Goal: Information Seeking & Learning: Learn about a topic

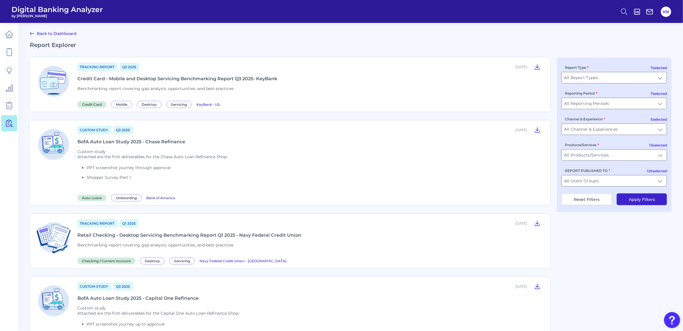
click at [622, 11] on icon at bounding box center [624, 12] width 8 height 8
click at [594, 44] on button "Feature Explorer Search" at bounding box center [596, 41] width 69 height 14
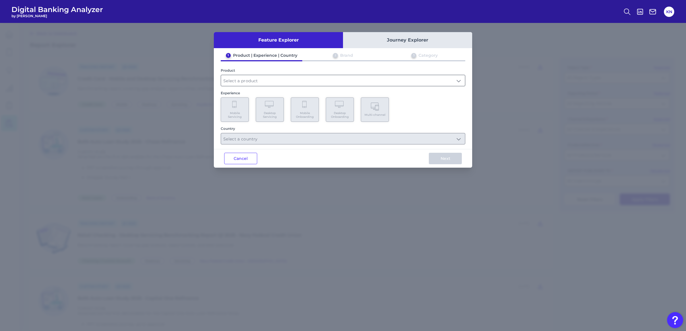
click at [246, 80] on input "text" at bounding box center [343, 80] width 244 height 11
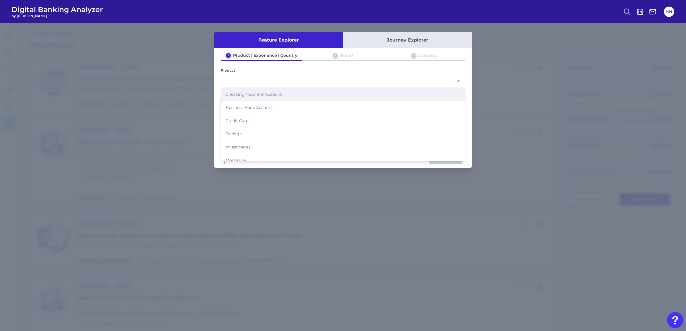
click at [249, 94] on span "Checking / Current Account" at bounding box center [253, 94] width 56 height 5
type input "Checking / Current Account"
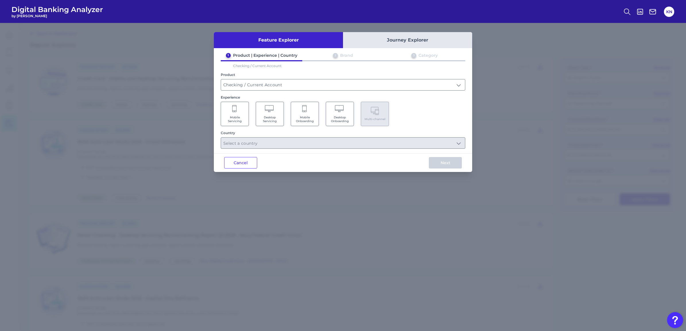
click at [237, 105] on Servicing "Mobile Servicing" at bounding box center [235, 114] width 28 height 24
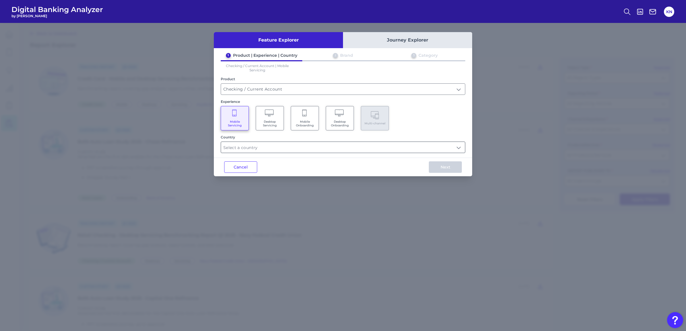
click at [248, 144] on input "text" at bounding box center [343, 147] width 244 height 11
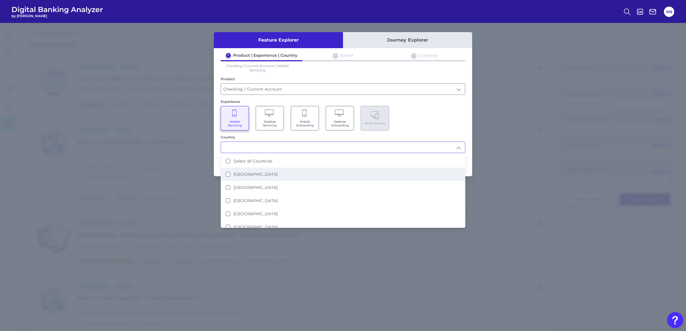
click at [261, 174] on label "[GEOGRAPHIC_DATA]" at bounding box center [255, 174] width 44 height 5
type input "[GEOGRAPHIC_DATA]"
click at [408, 124] on div "Mobile Servicing Desktop Servicing Mobile Onboarding Desktop Onboarding Multi-c…" at bounding box center [343, 118] width 244 height 24
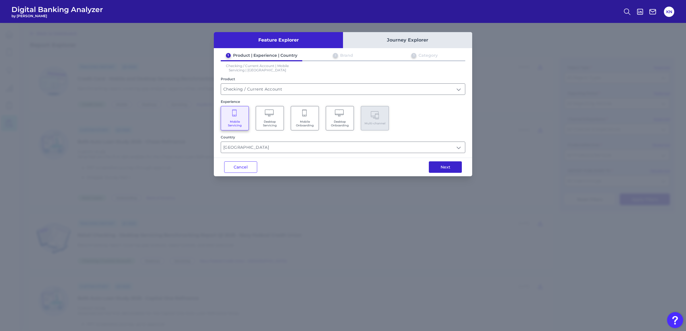
click at [436, 165] on button "Next" at bounding box center [445, 166] width 33 height 11
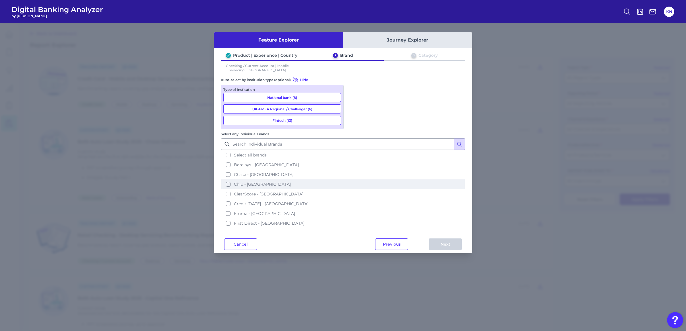
scroll to position [36, 0]
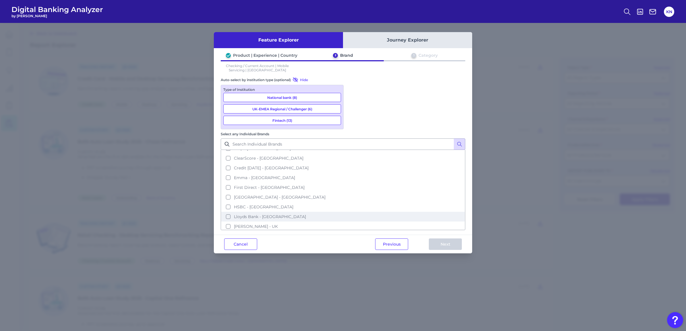
click at [306, 214] on span "Lloyds Bank - [GEOGRAPHIC_DATA]" at bounding box center [270, 216] width 72 height 5
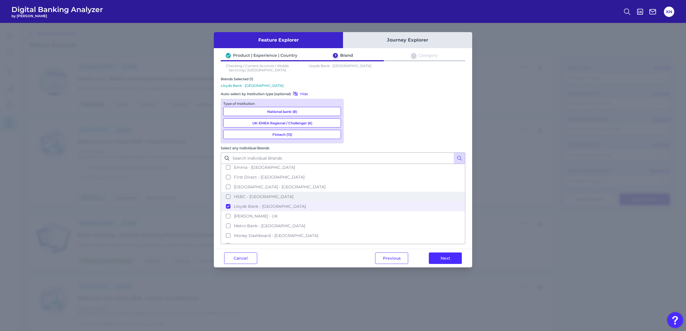
scroll to position [72, 0]
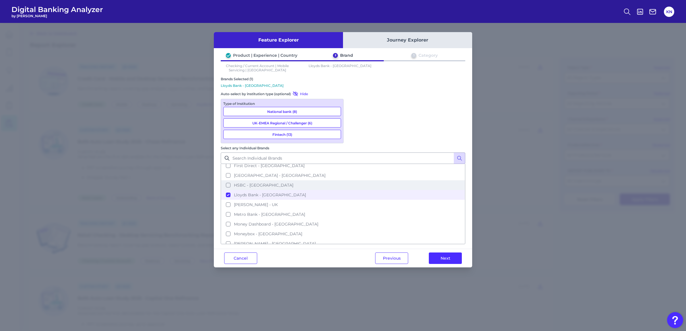
click at [293, 183] on span "HSBC - [GEOGRAPHIC_DATA]" at bounding box center [263, 185] width 59 height 5
click at [438, 253] on button "Next" at bounding box center [445, 258] width 33 height 11
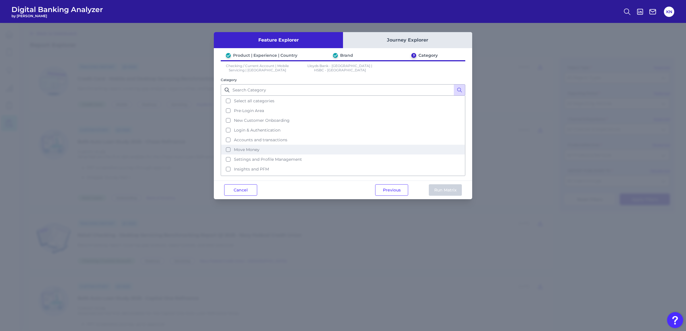
click at [266, 148] on button "Move Money" at bounding box center [342, 150] width 243 height 10
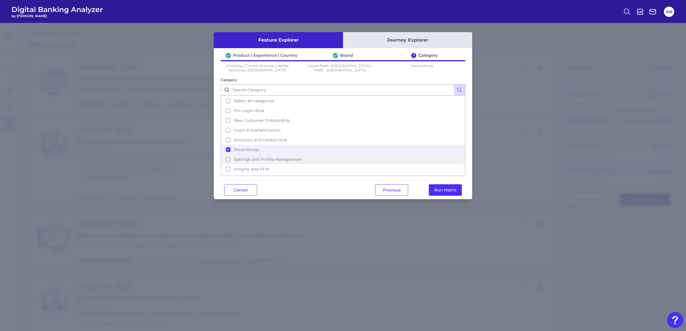
click at [267, 157] on span "Settings and Profile Management" at bounding box center [268, 159] width 68 height 5
drag, startPoint x: 265, startPoint y: 167, endPoint x: 266, endPoint y: 164, distance: 3.2
click at [264, 167] on span "Insights and PFM" at bounding box center [251, 169] width 35 height 5
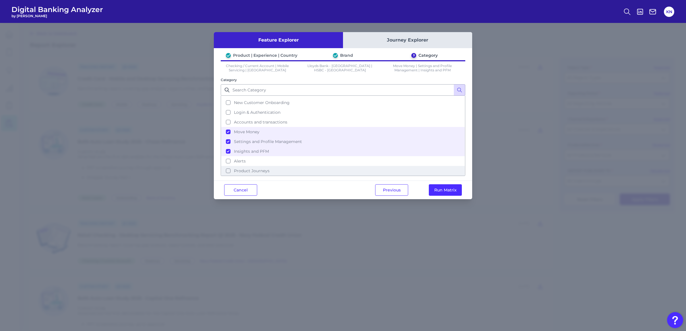
scroll to position [26, 0]
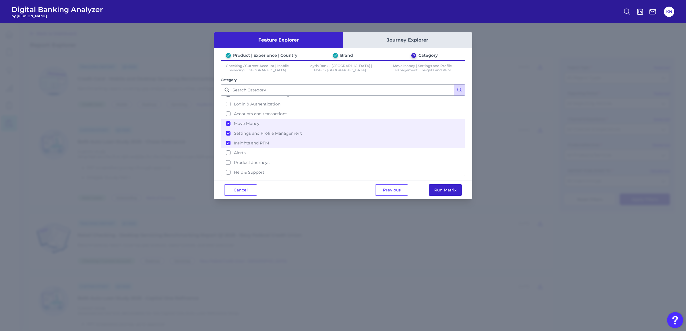
click at [441, 186] on button "Run Matrix" at bounding box center [445, 189] width 33 height 11
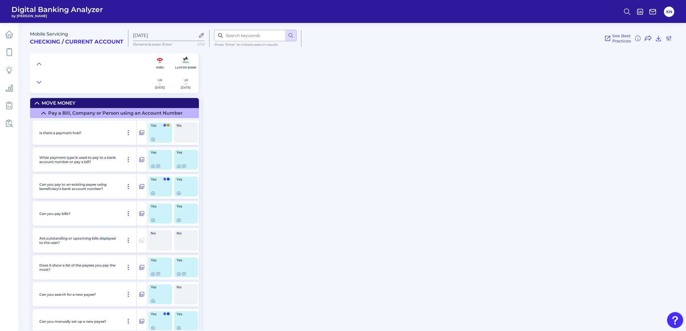
click at [296, 171] on div "Mobile Servicing Checking / Current Account [DATE] Rename & press 'Enter' 11/50…" at bounding box center [358, 175] width 656 height 312
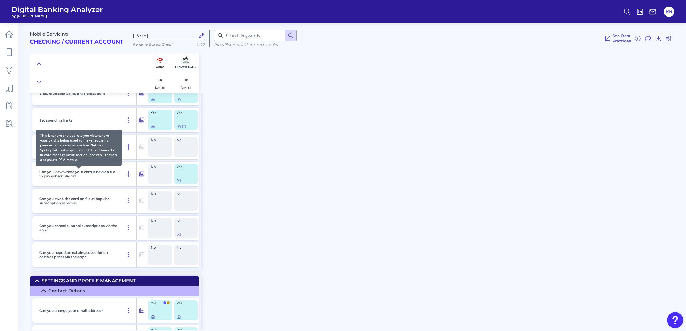
click at [41, 171] on p "Can you view where your card is held on file to pay subscriptions?" at bounding box center [78, 174] width 79 height 9
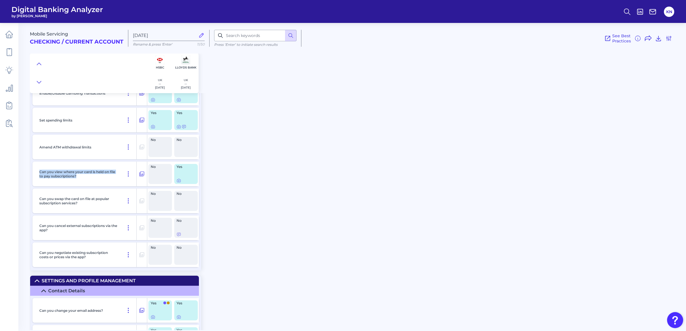
drag, startPoint x: 39, startPoint y: 171, endPoint x: 79, endPoint y: 179, distance: 41.1
click at [79, 179] on div "Can you view where your card is held on file to pay subscriptions?" at bounding box center [87, 174] width 100 height 25
copy p "Can you view where your card is held on file to pay subscriptions?"
drag, startPoint x: 80, startPoint y: 201, endPoint x: 32, endPoint y: 196, distance: 48.2
click at [32, 196] on div "Enable/disable ATM withdrawals/magstripe withrawals? No No Enable/disable conta…" at bounding box center [115, 121] width 171 height 300
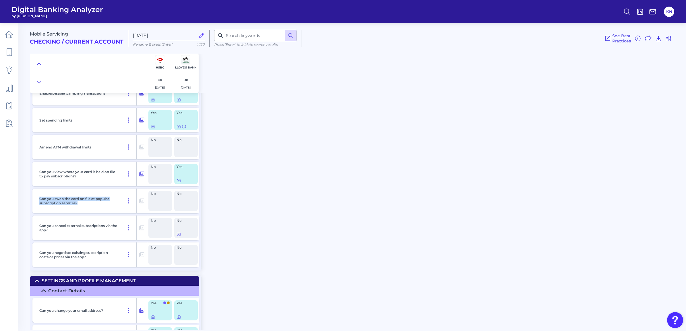
copy p "Can you swap the card on file at popular subscription services?"
drag, startPoint x: 58, startPoint y: 230, endPoint x: 39, endPoint y: 225, distance: 20.2
click at [39, 225] on div "Can you cancel external subscriptions via the app?" at bounding box center [87, 228] width 100 height 25
copy p "Can you cancel external subscriptions via the app?"
